Goal: Transaction & Acquisition: Subscribe to service/newsletter

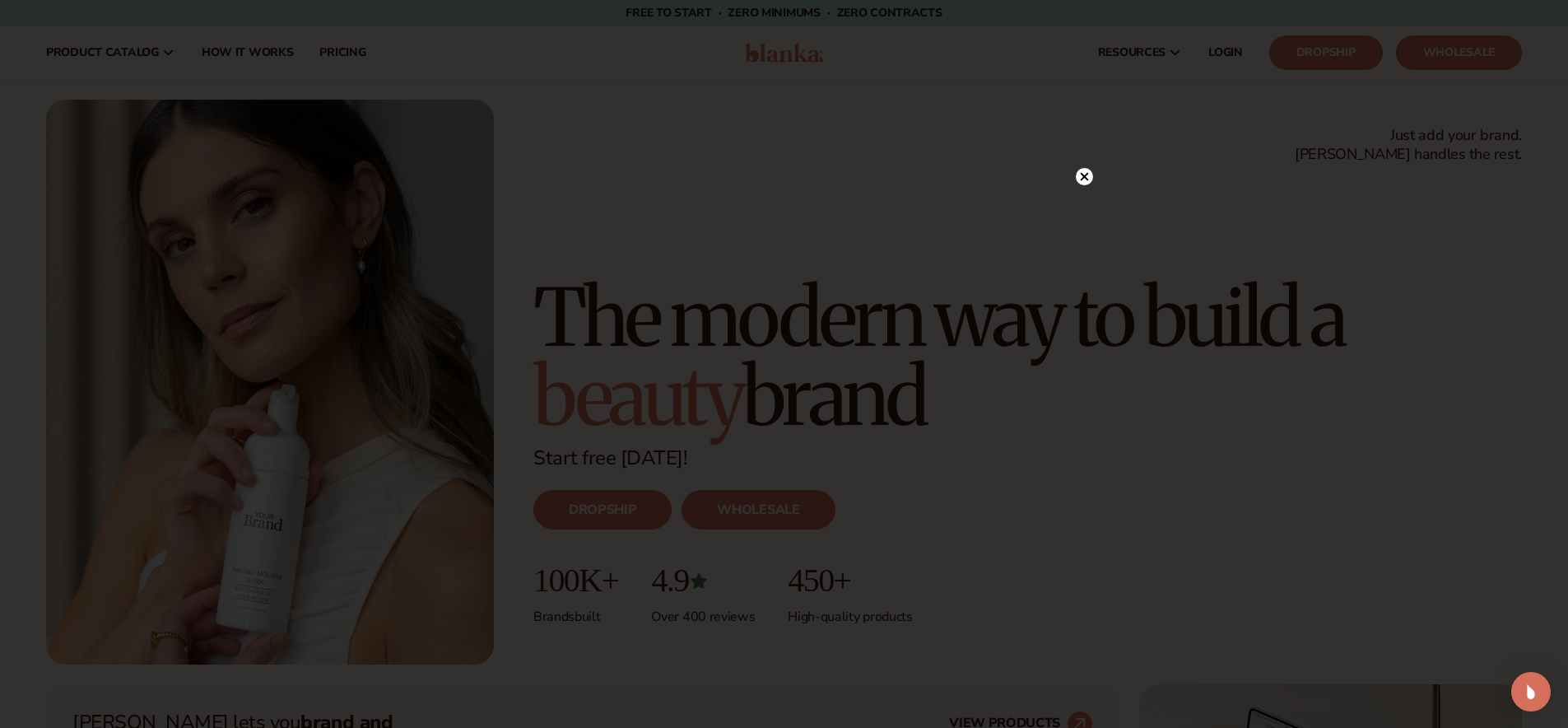
click at [1094, 169] on div at bounding box center [784, 364] width 1568 height 728
click at [1088, 175] on circle at bounding box center [1084, 176] width 17 height 17
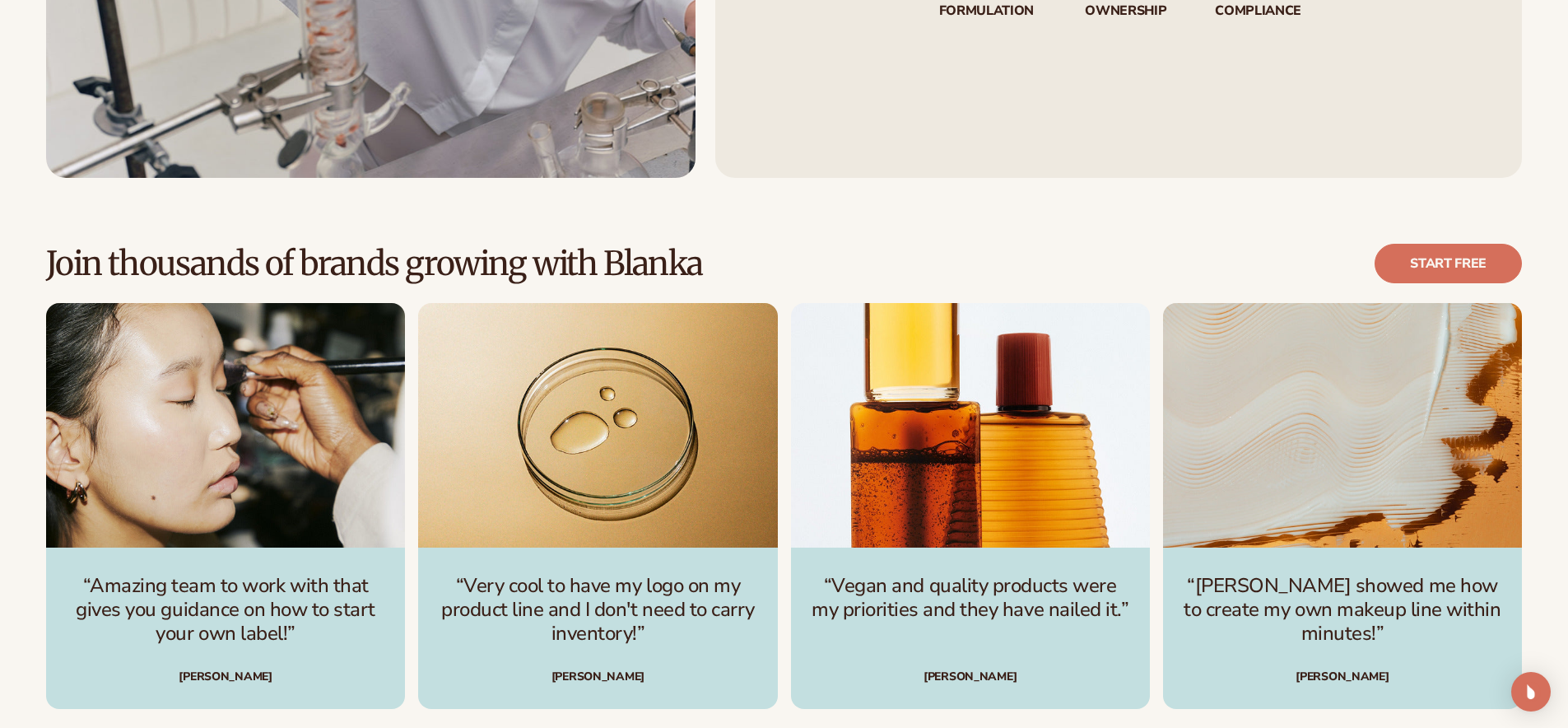
scroll to position [5176, 0]
click at [1450, 257] on link "Start free" at bounding box center [1448, 263] width 147 height 40
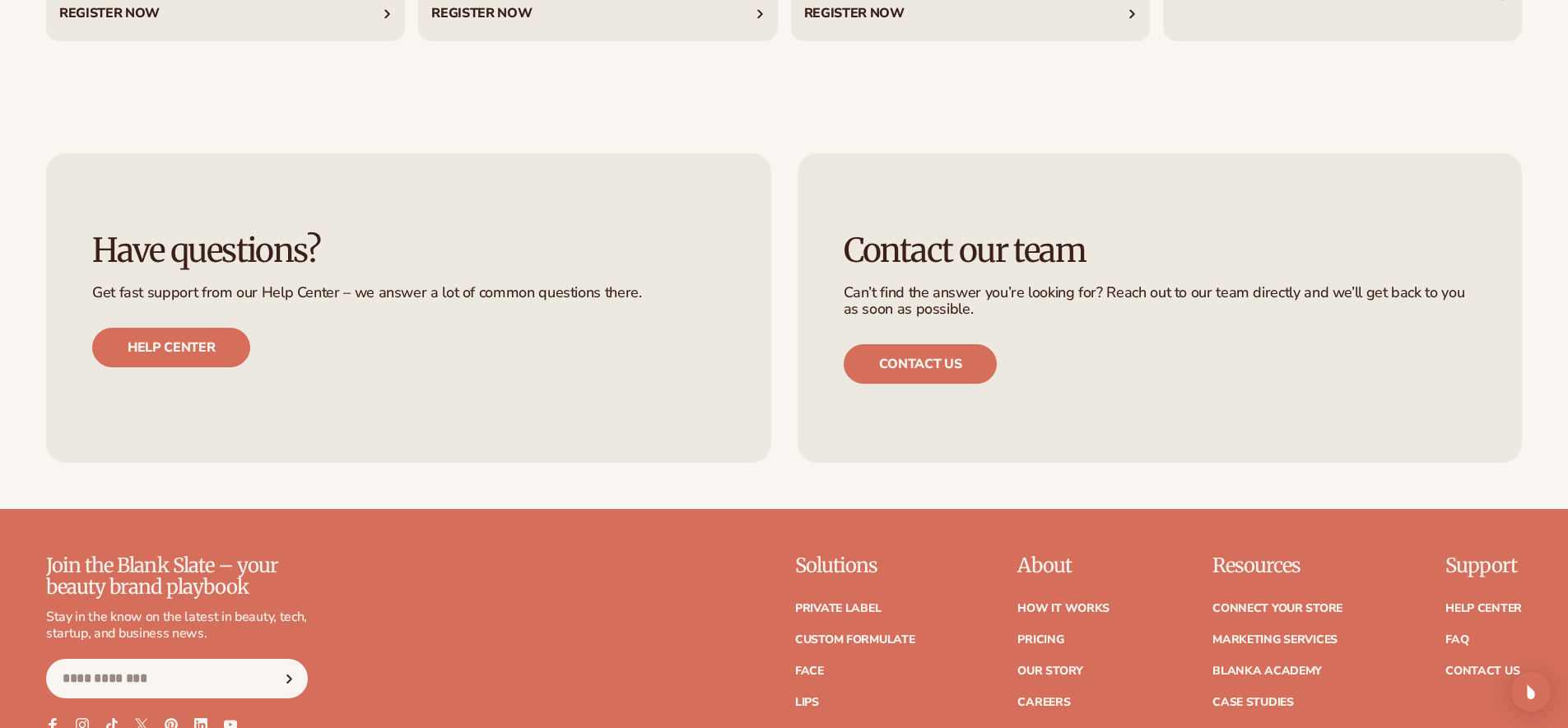
scroll to position [7450, 0]
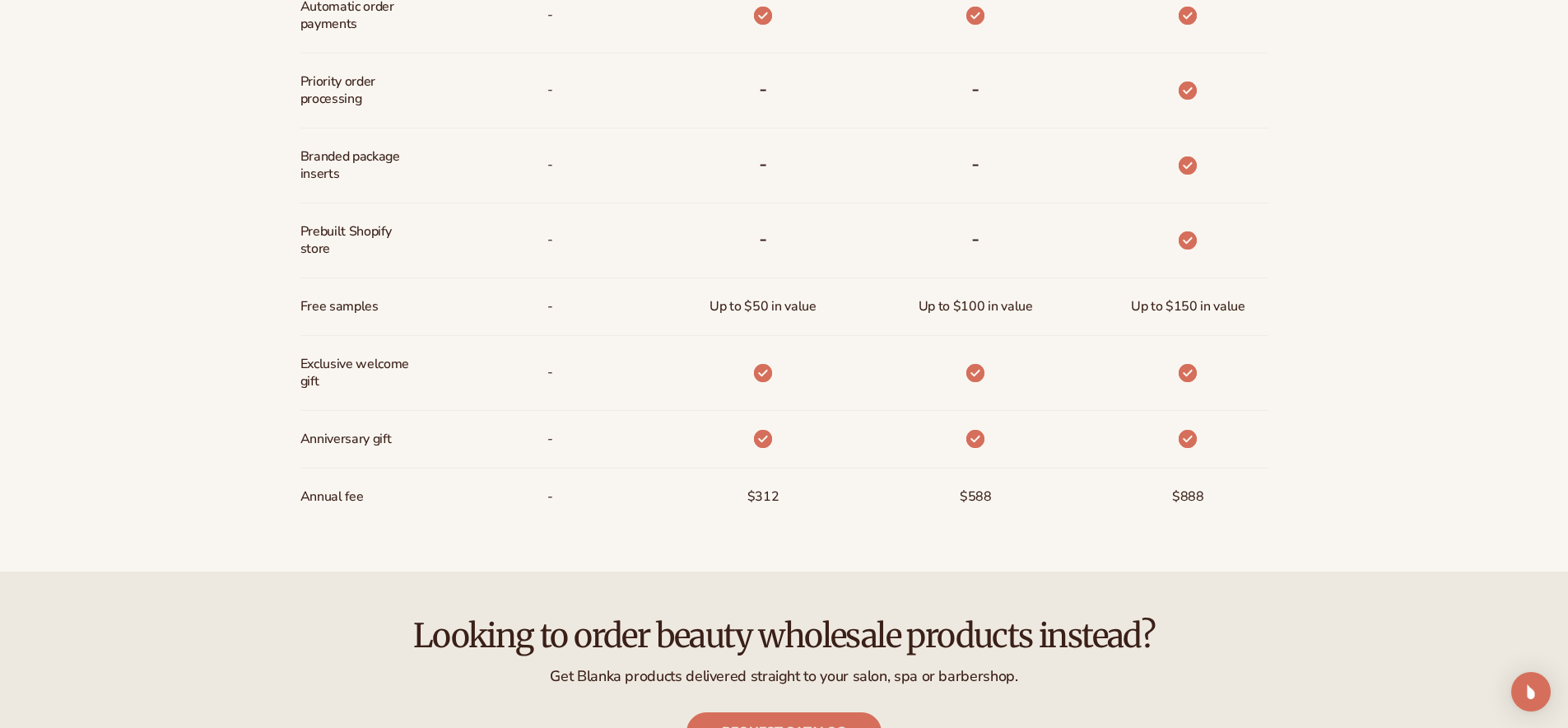
scroll to position [1411, 0]
